Goal: Information Seeking & Learning: Learn about a topic

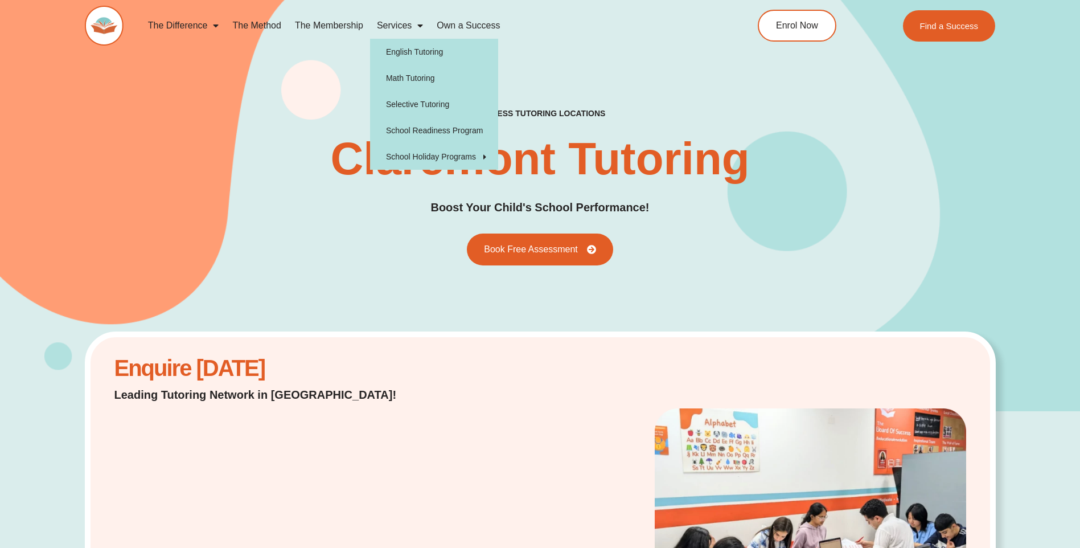
drag, startPoint x: 0, startPoint y: 0, endPoint x: 405, endPoint y: 25, distance: 406.1
click at [405, 25] on link "Services" at bounding box center [400, 26] width 60 height 26
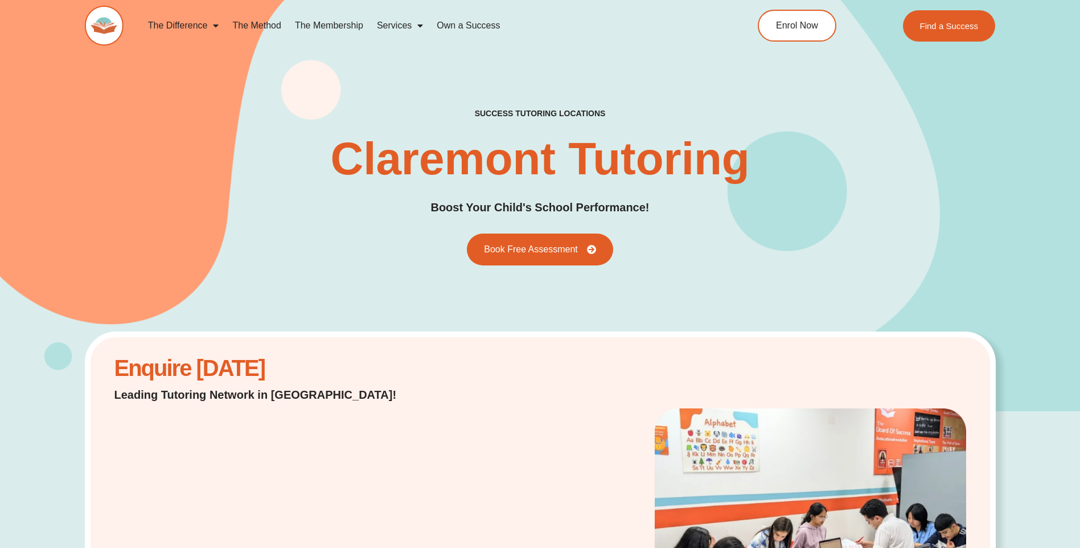
click at [405, 25] on link "Services" at bounding box center [400, 26] width 60 height 26
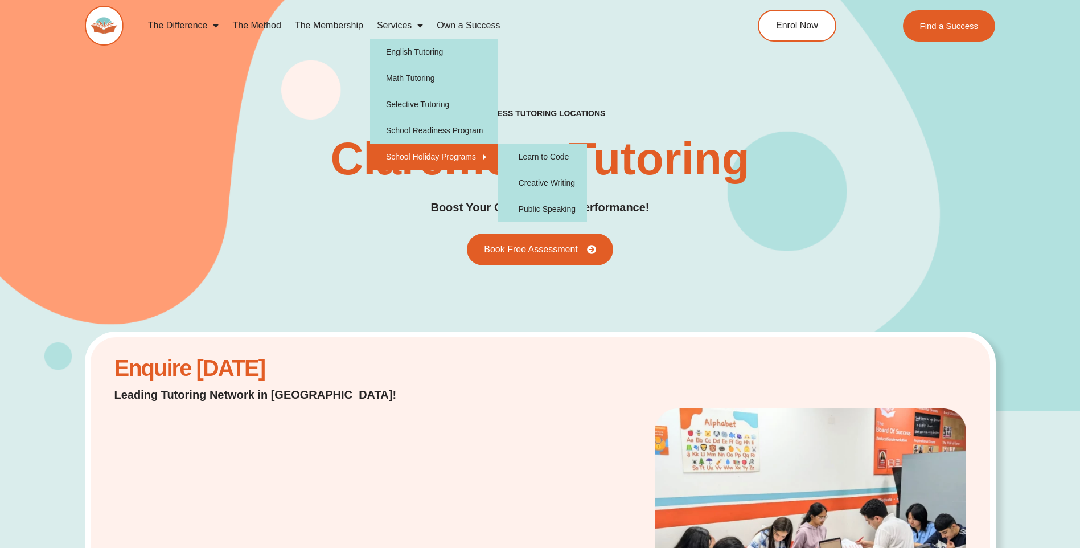
click at [414, 153] on link "School Holiday Programs" at bounding box center [434, 156] width 128 height 26
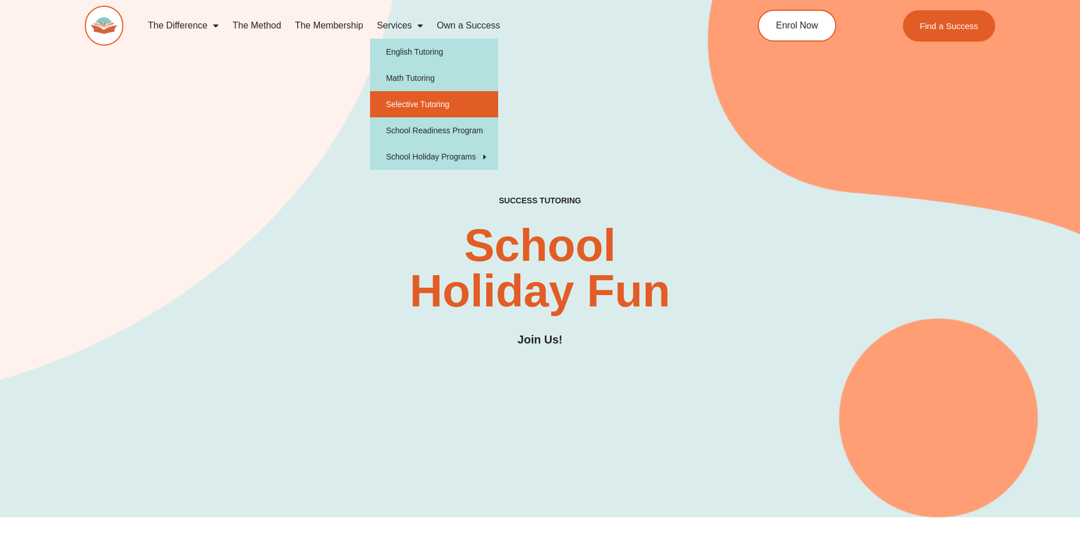
click at [421, 98] on link "Selective Tutoring" at bounding box center [434, 104] width 128 height 26
